Goal: Task Accomplishment & Management: Manage account settings

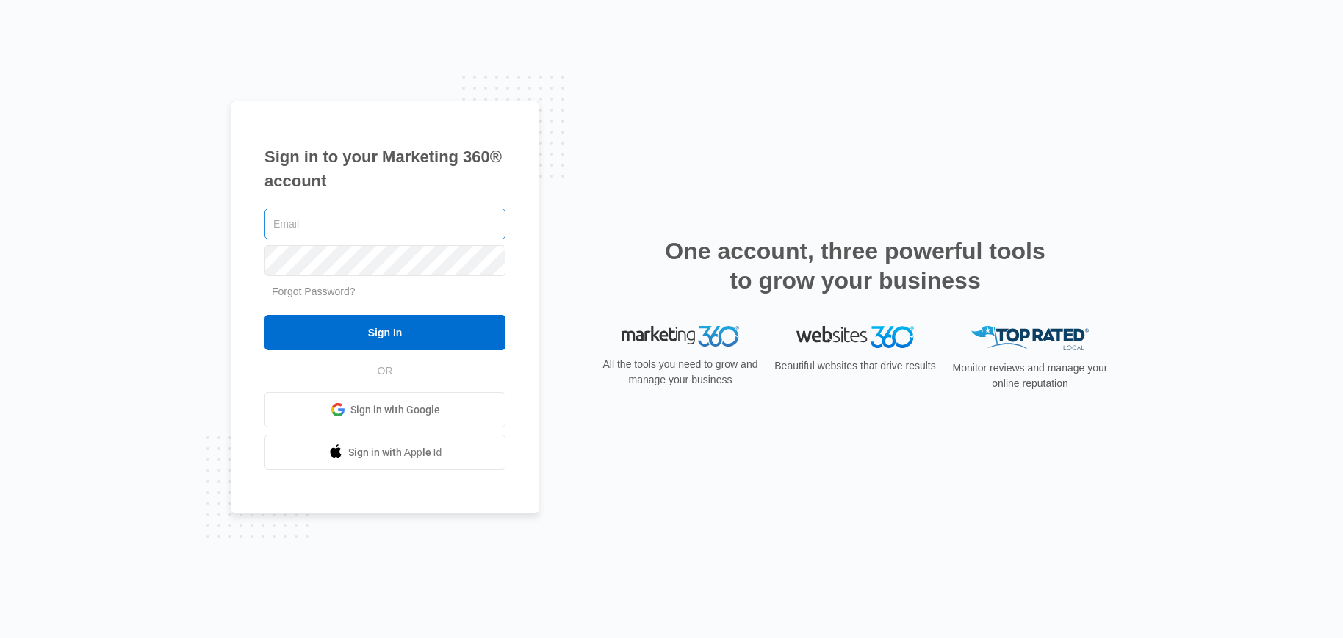
click at [327, 220] on input "text" at bounding box center [384, 224] width 241 height 31
type input "Jmunn@acehydroseeding.com"
click at [264, 315] on input "Sign In" at bounding box center [384, 332] width 241 height 35
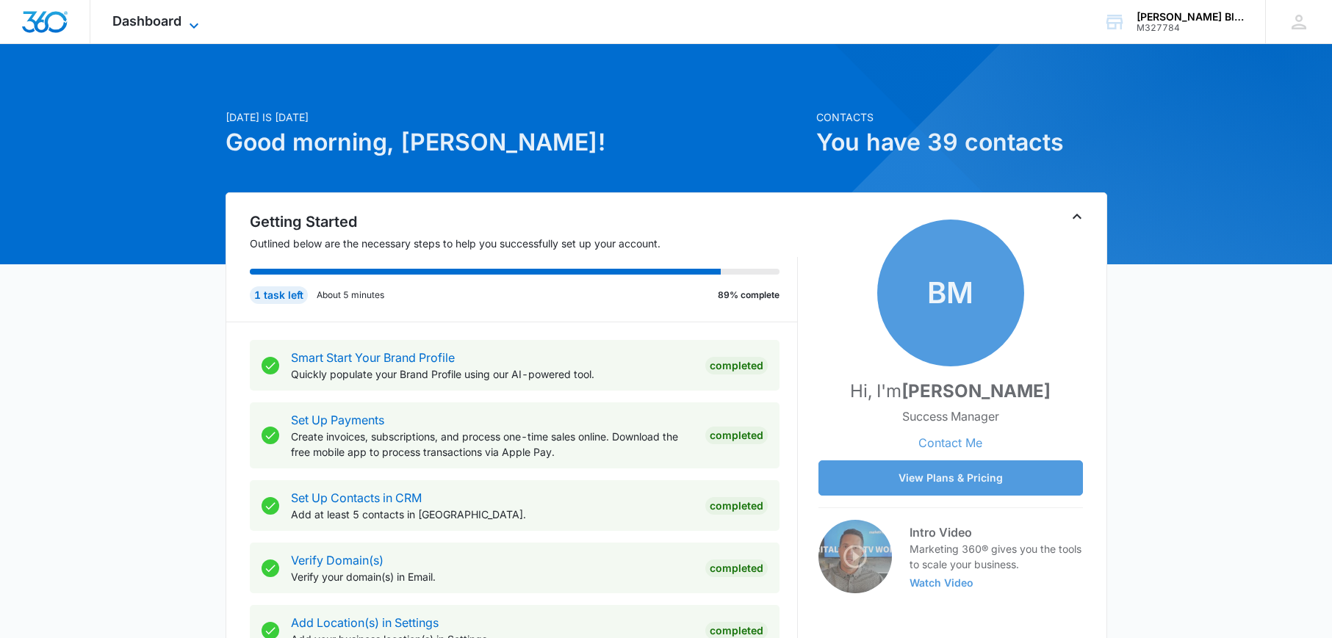
click at [135, 20] on span "Dashboard" at bounding box center [146, 20] width 69 height 15
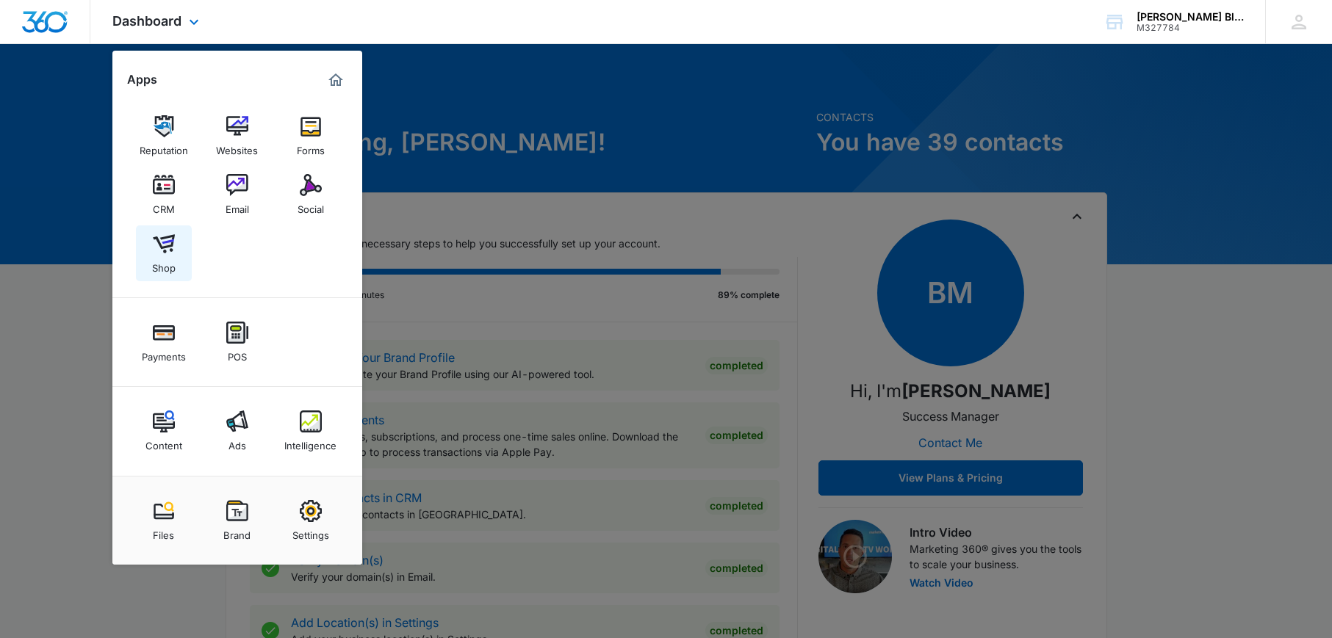
click at [163, 241] on img at bounding box center [164, 244] width 22 height 22
